Goal: Find specific page/section: Find specific page/section

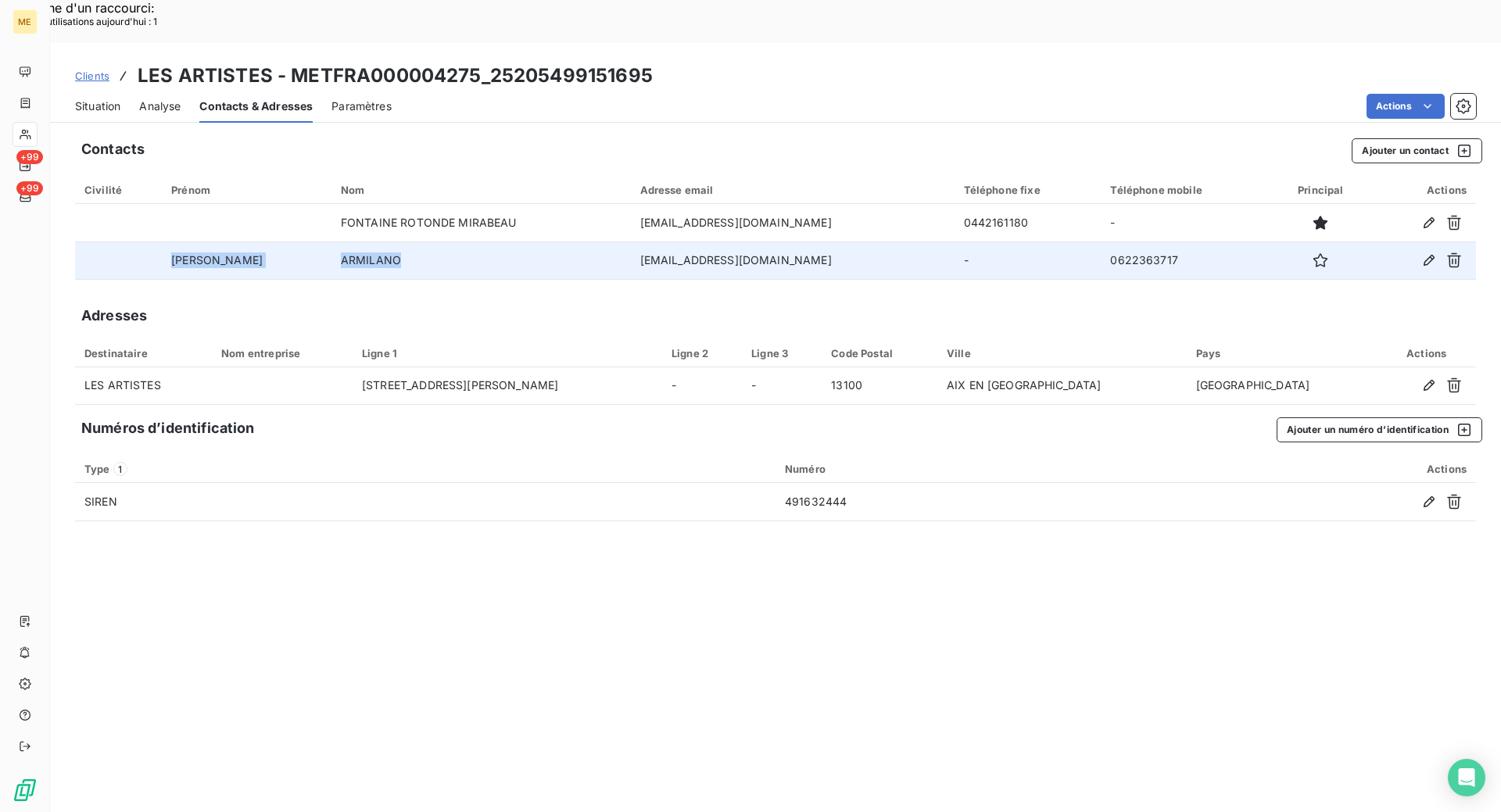
copy tr "[PERSON_NAME]"
drag, startPoint x: 340, startPoint y: 215, endPoint x: 164, endPoint y: 223, distance: 176.2
click at [164, 242] on tr "[PERSON_NAME] [EMAIL_ADDRESS][DOMAIN_NAME] - 0622363717" at bounding box center [775, 260] width 1401 height 38
copy td "[EMAIL_ADDRESS][DOMAIN_NAME]"
drag, startPoint x: 723, startPoint y: 227, endPoint x: 614, endPoint y: 219, distance: 109.3
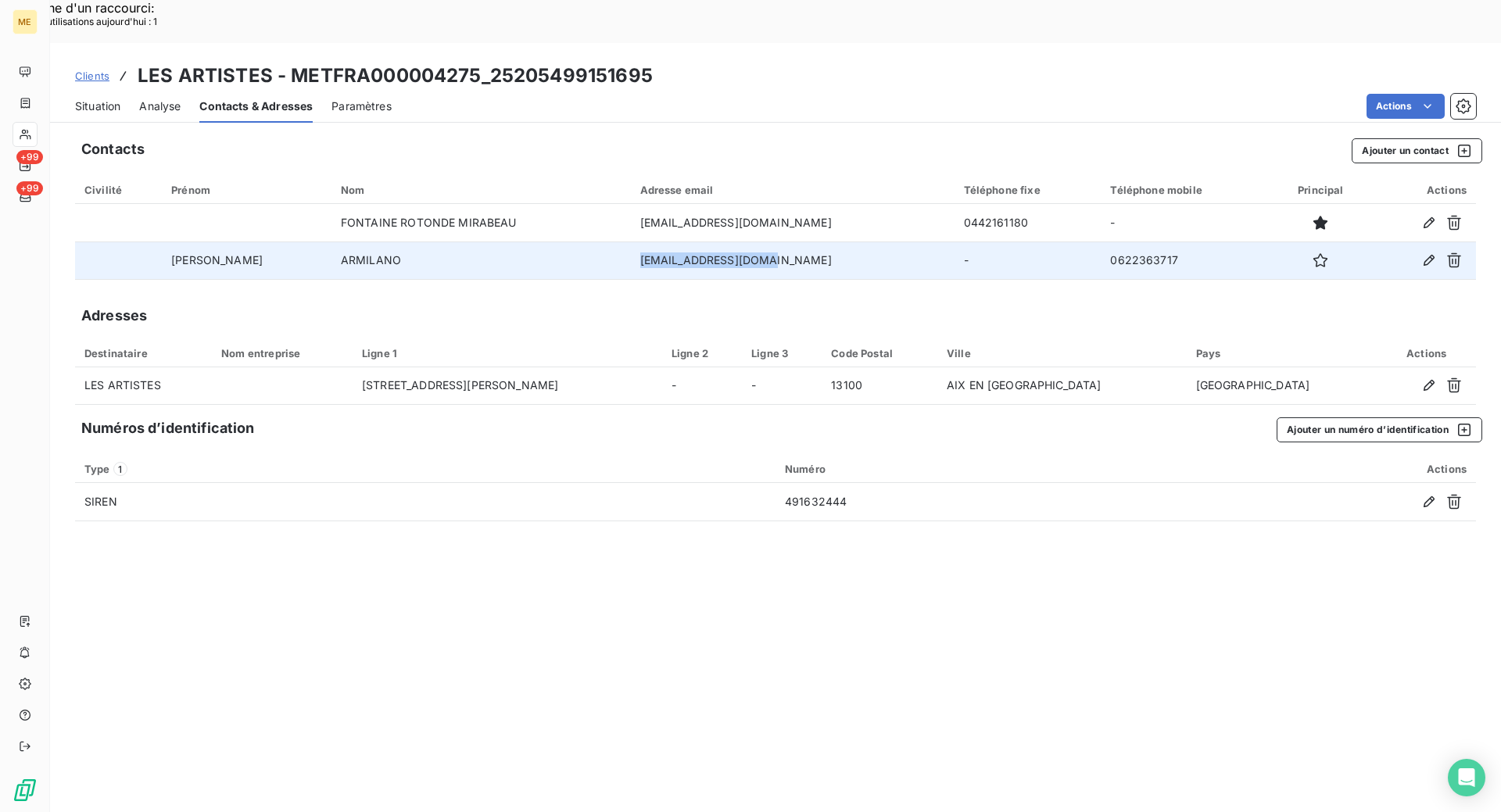
click at [631, 242] on td "[EMAIL_ADDRESS][DOMAIN_NAME]" at bounding box center [793, 260] width 323 height 38
copy td "622363717"
drag, startPoint x: 1147, startPoint y: 213, endPoint x: 1075, endPoint y: 222, distance: 72.6
click at [1101, 242] on td "0622363717" at bounding box center [1186, 260] width 171 height 38
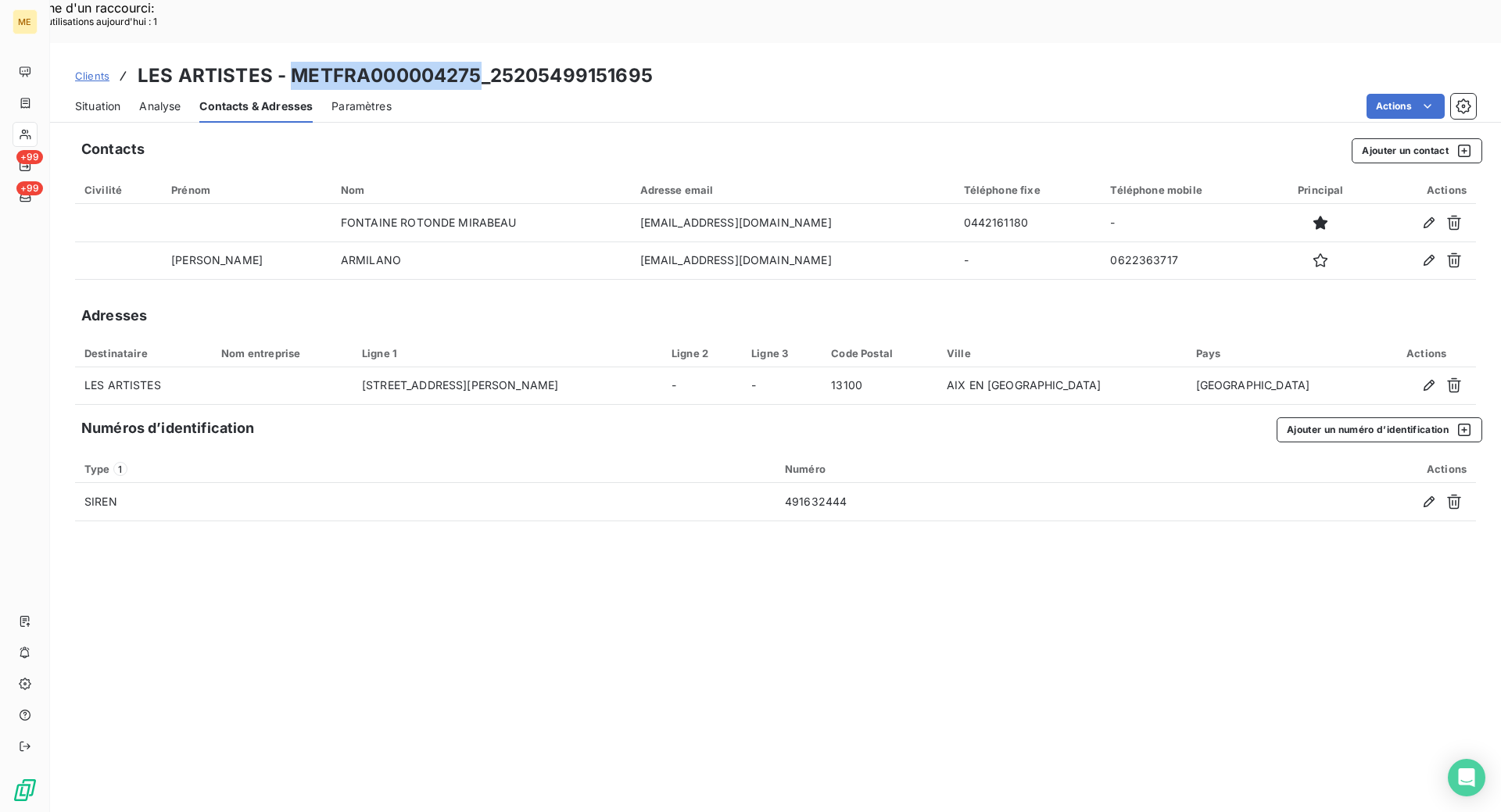
copy h3 "METFRA000004275"
drag, startPoint x: 473, startPoint y: 25, endPoint x: 294, endPoint y: 35, distance: 179.3
click at [294, 62] on h3 "LES ARTISTES - METFRA000004275_25205499151695" at bounding box center [395, 76] width 515 height 28
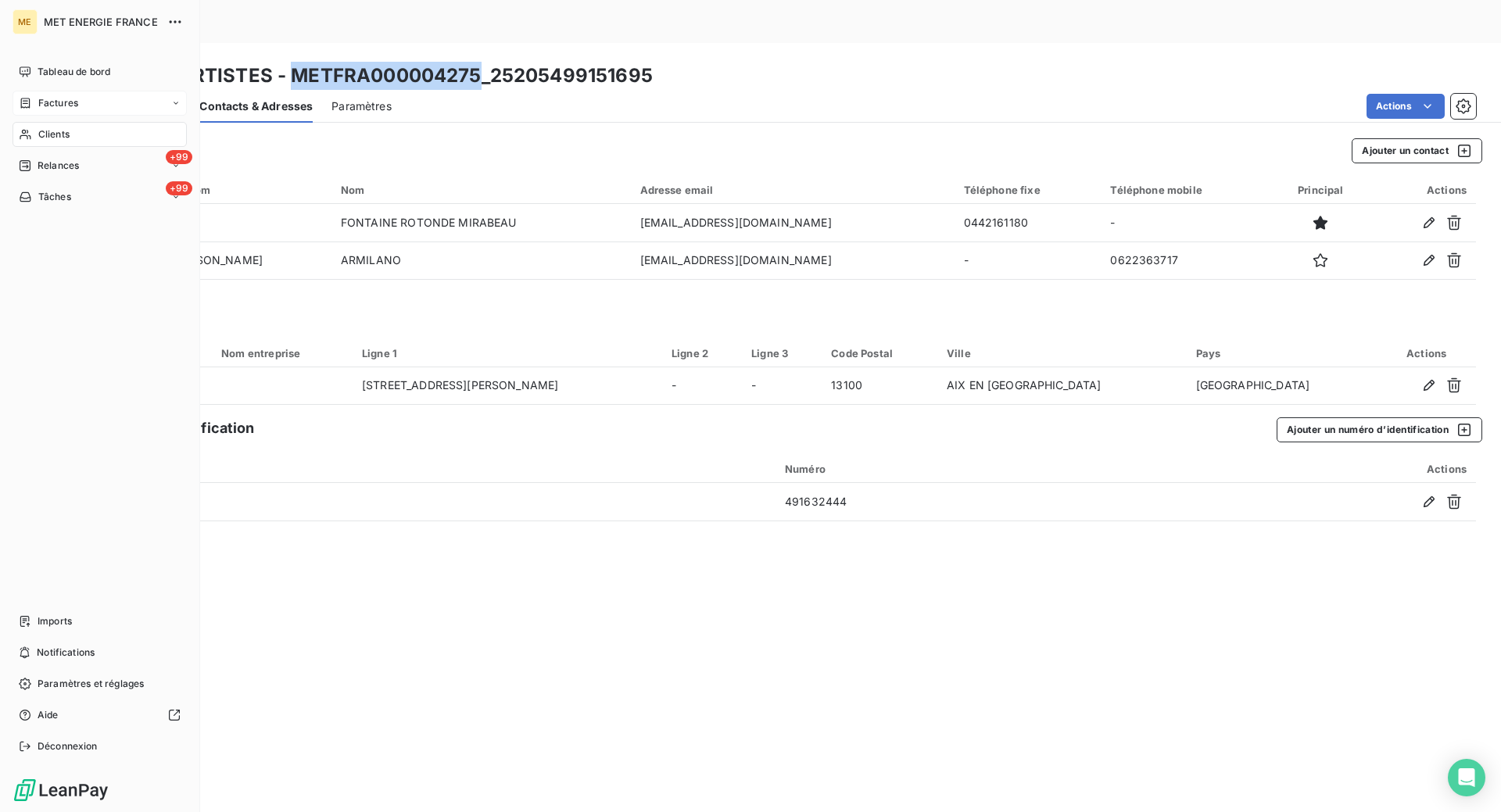
click at [23, 97] on icon at bounding box center [26, 103] width 13 height 12
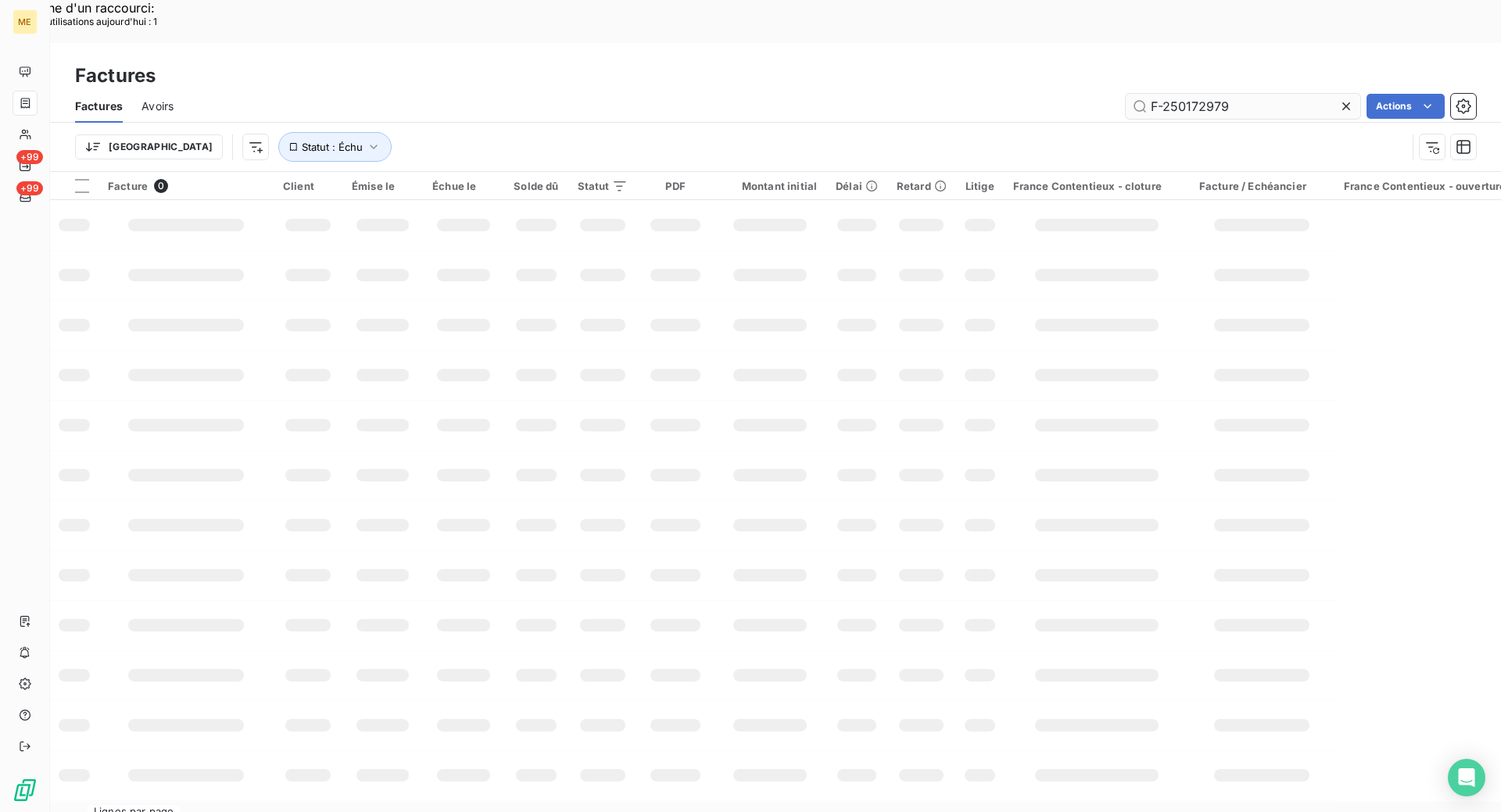
click at [1219, 94] on input "F-250172979" at bounding box center [1243, 106] width 234 height 25
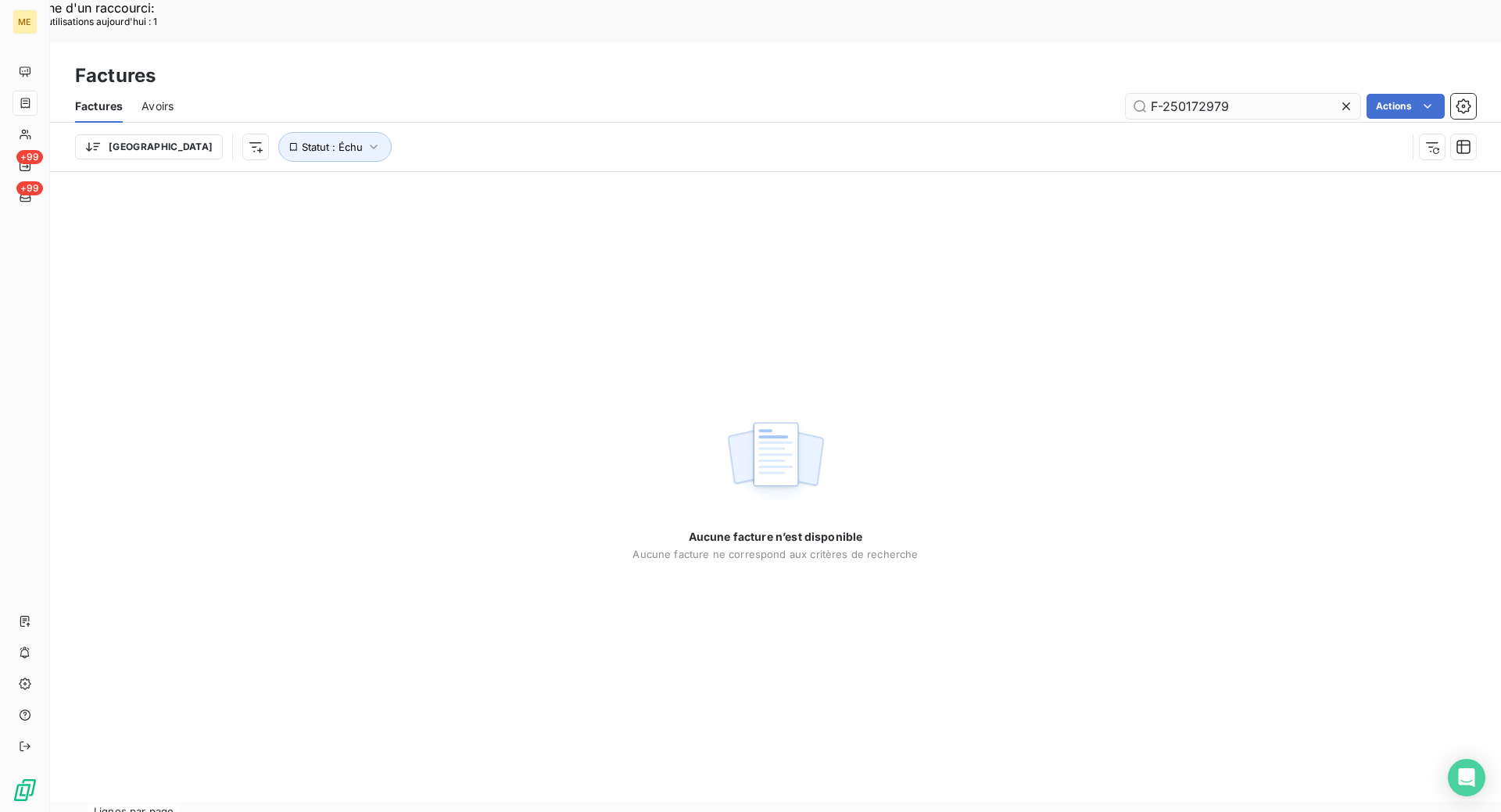
click at [1219, 94] on input "F-250172979" at bounding box center [1243, 106] width 234 height 25
type input "F-250162718"
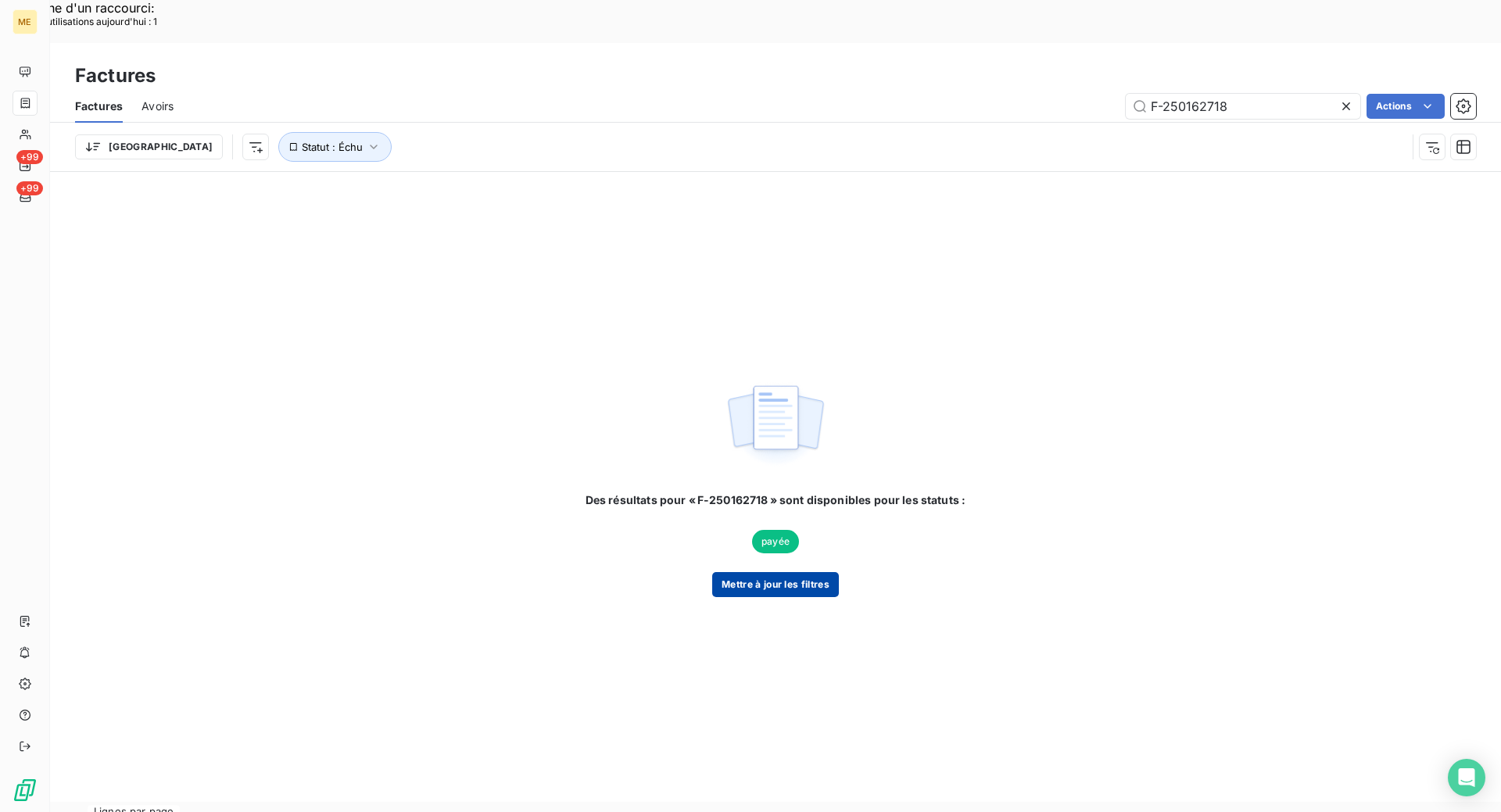
click at [774, 572] on button "Mettre à jour les filtres" at bounding box center [776, 584] width 127 height 25
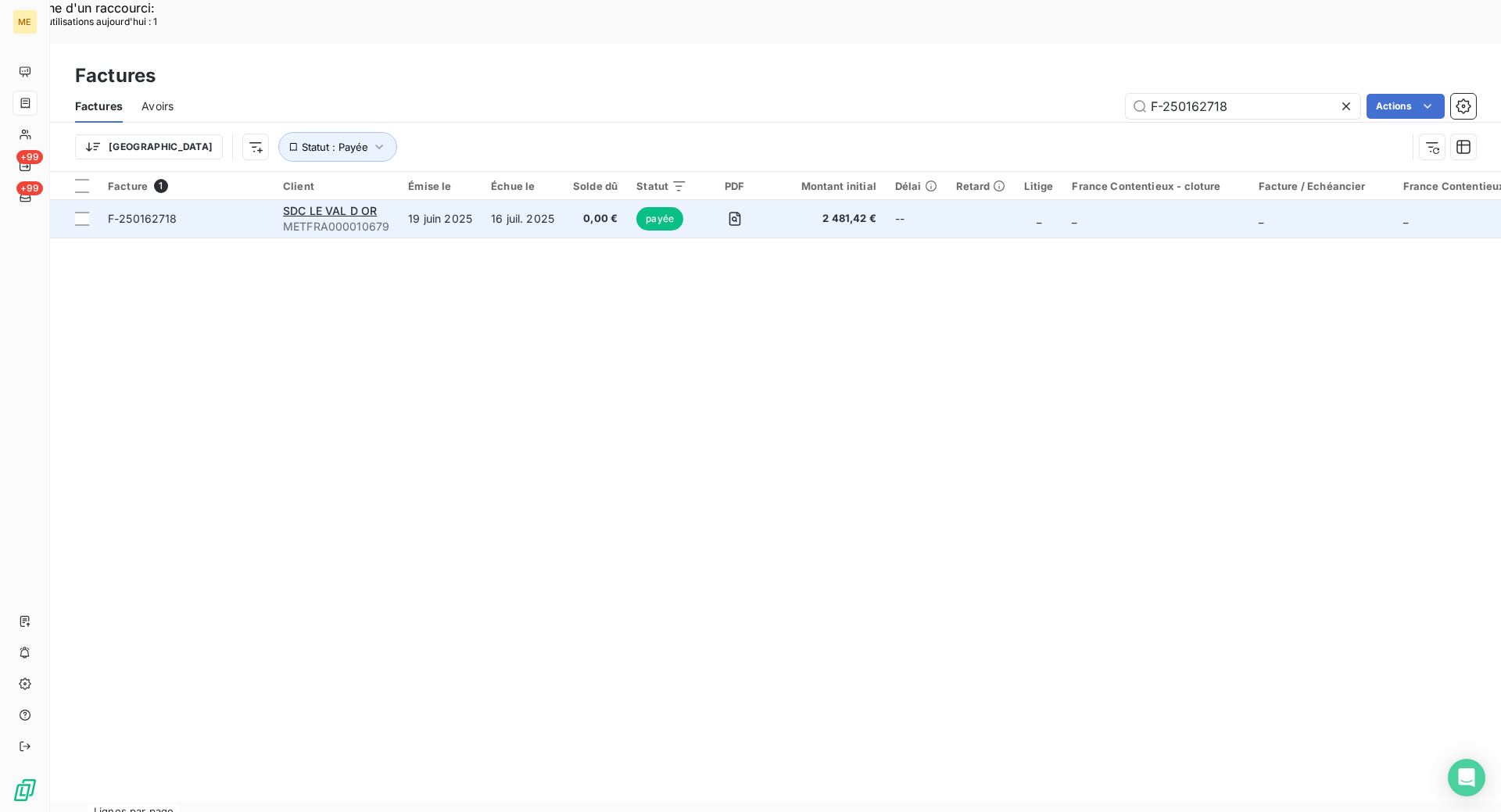
click at [200, 211] on span "F-250162718" at bounding box center [186, 218] width 157 height 16
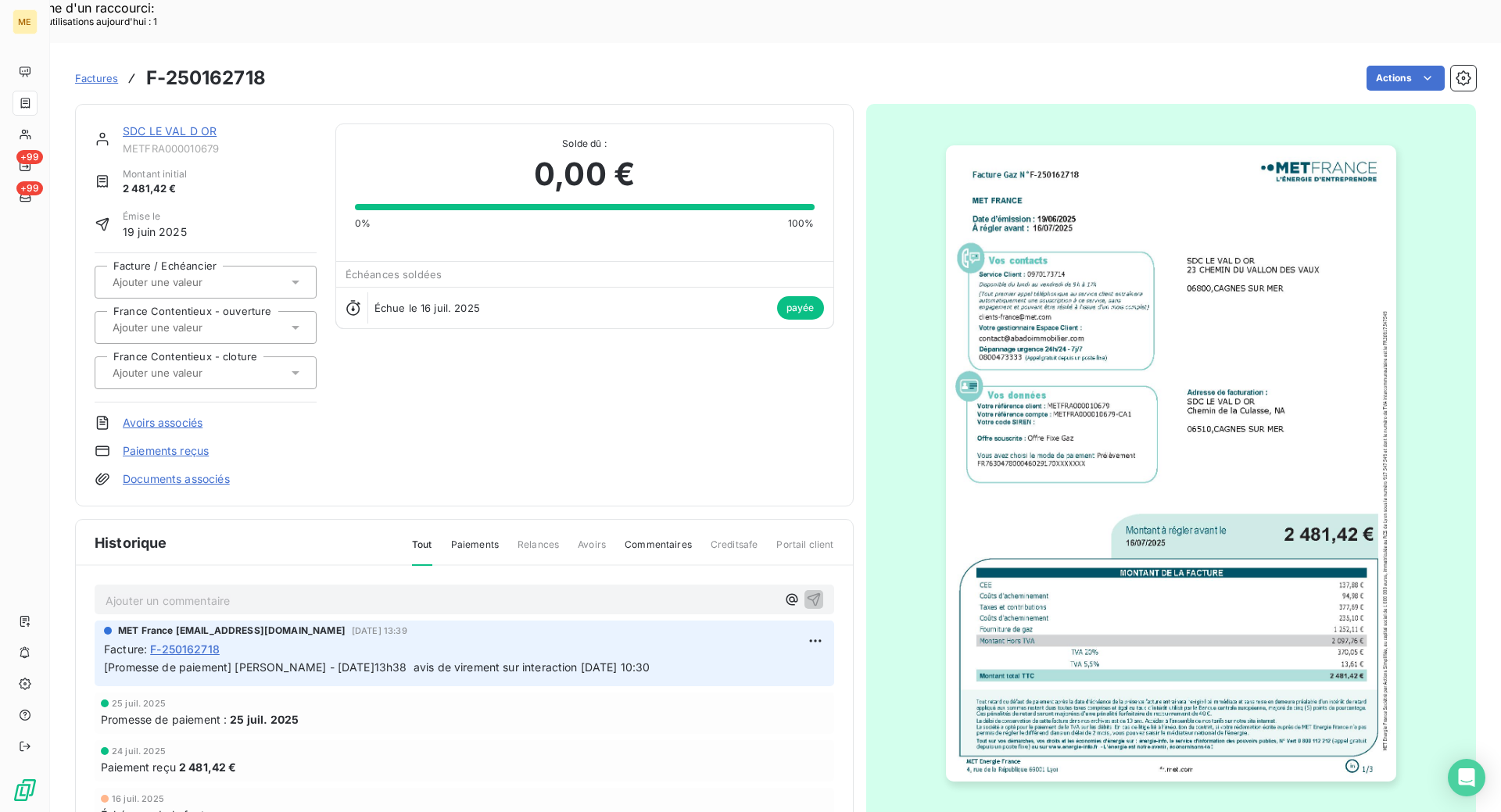
click at [163, 124] on link "SDC LE VAL D OR" at bounding box center [170, 131] width 94 height 13
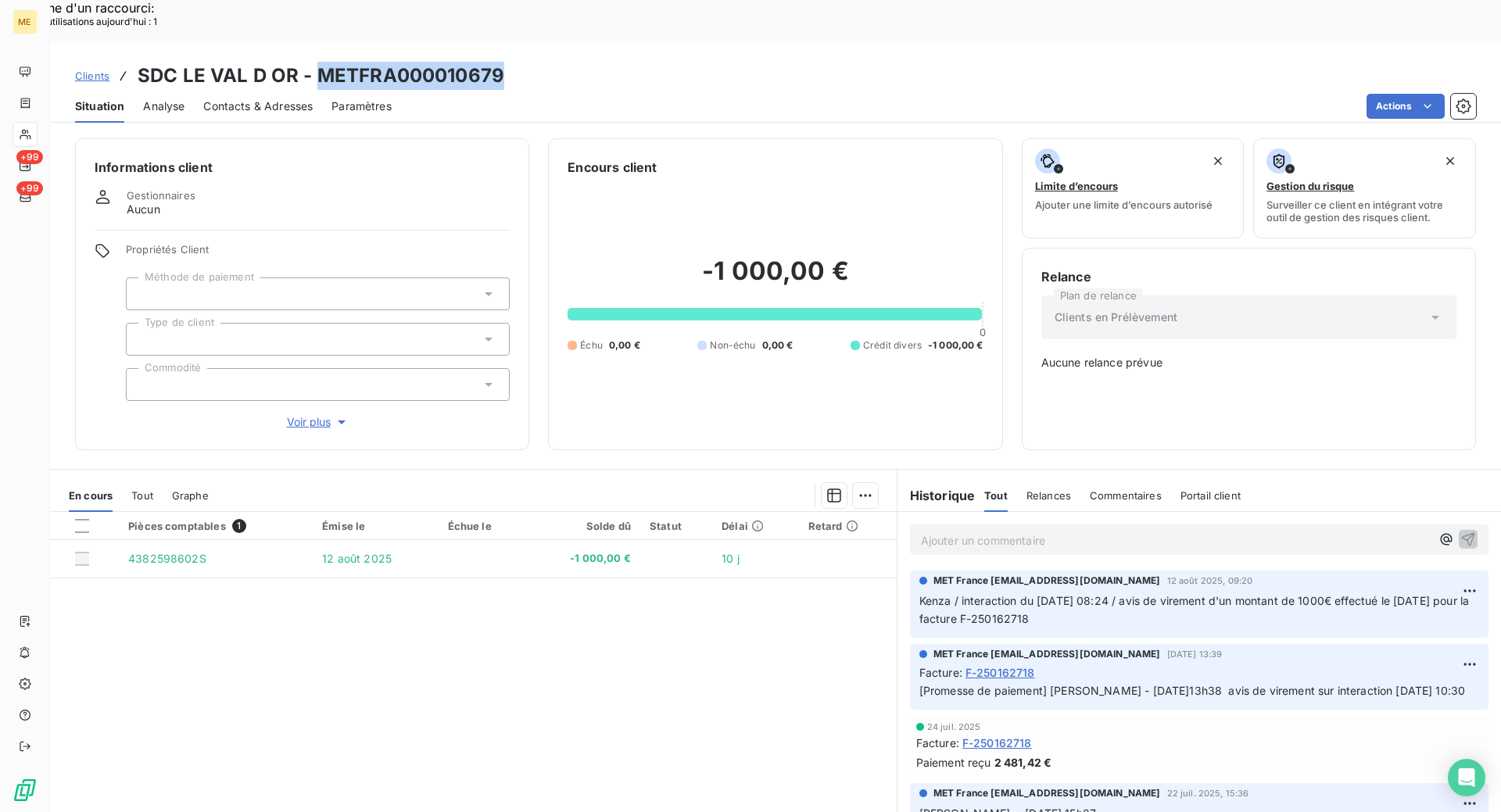
copy h3 "METFRA000010679"
drag, startPoint x: 322, startPoint y: 29, endPoint x: 504, endPoint y: 33, distance: 182.0
click at [504, 62] on div "Clients SDC LE VAL D OR - METFRA000010679" at bounding box center [775, 76] width 1451 height 28
